Goal: Transaction & Acquisition: Obtain resource

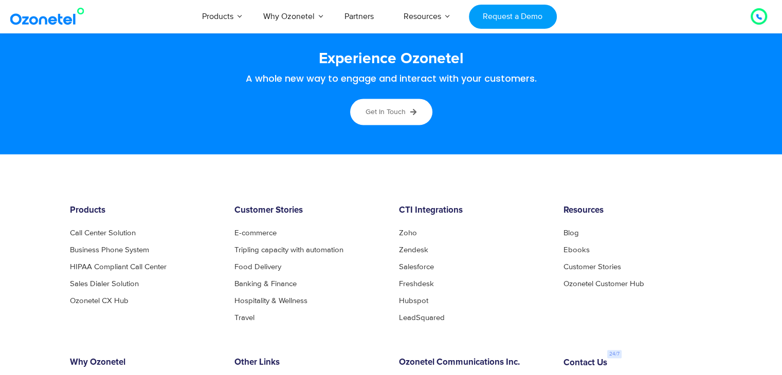
scroll to position [5474, 0]
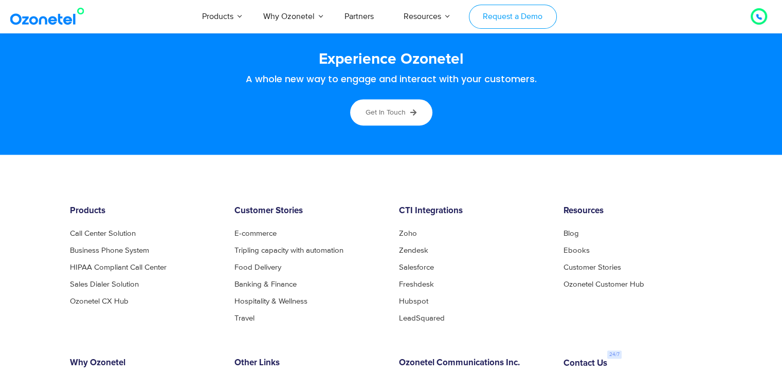
click at [526, 16] on link "Request a Demo" at bounding box center [513, 17] width 88 height 24
